Goal: Task Accomplishment & Management: Complete application form

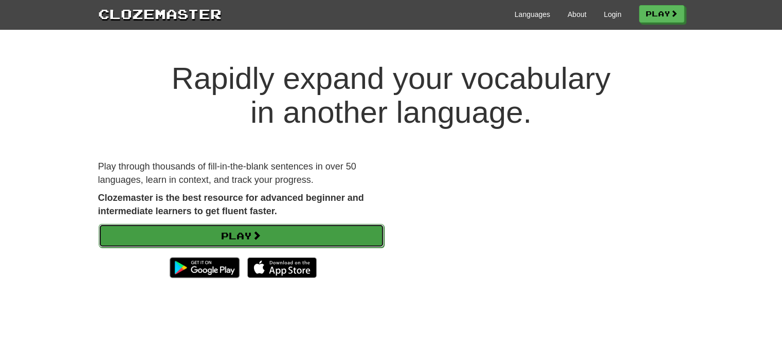
click at [276, 226] on link "Play" at bounding box center [241, 236] width 285 height 24
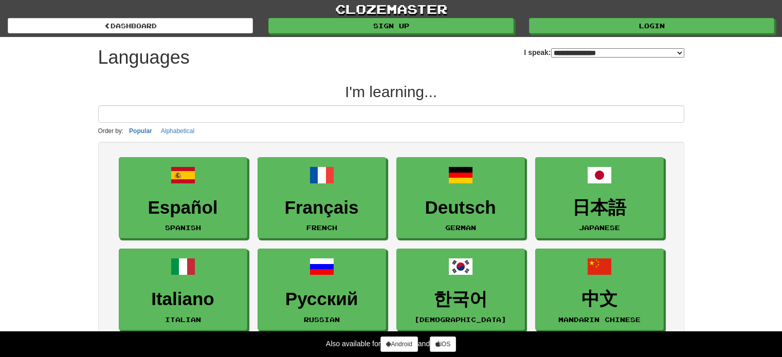
select select "*******"
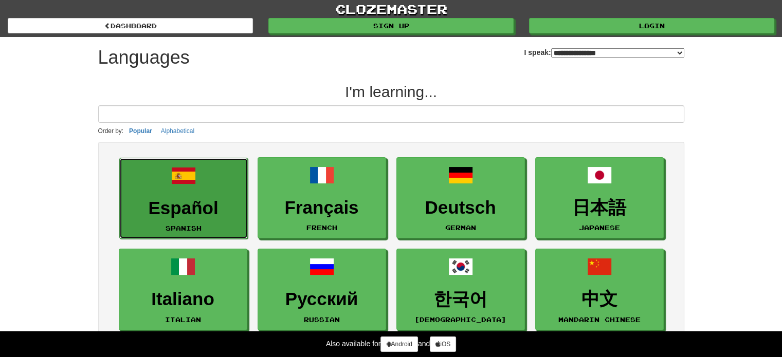
click at [213, 190] on link "Español Spanish" at bounding box center [183, 199] width 129 height 82
